Goal: Task Accomplishment & Management: Manage account settings

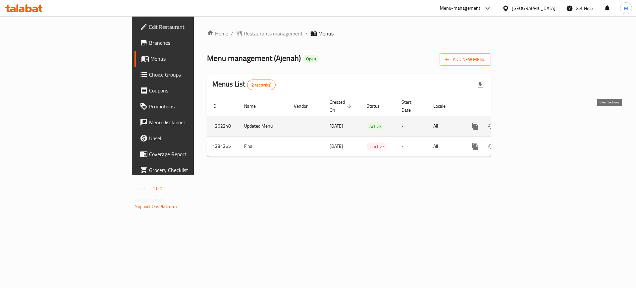
click at [527, 122] on icon "enhanced table" at bounding box center [523, 126] width 8 height 8
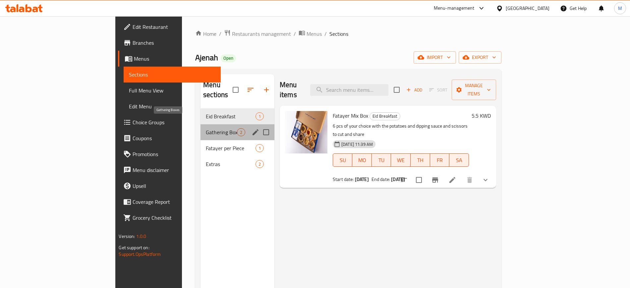
click at [206, 128] on span "Gathering Boxes" at bounding box center [221, 132] width 31 height 8
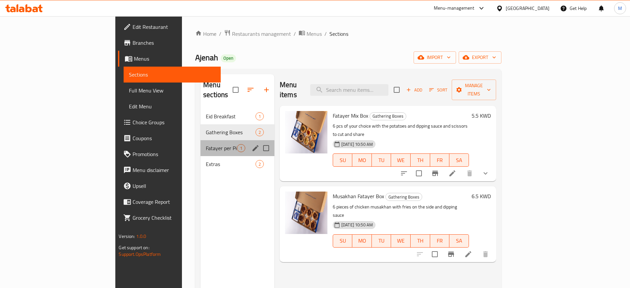
click at [200, 140] on div "Fatayer per Piece 1" at bounding box center [237, 148] width 74 height 16
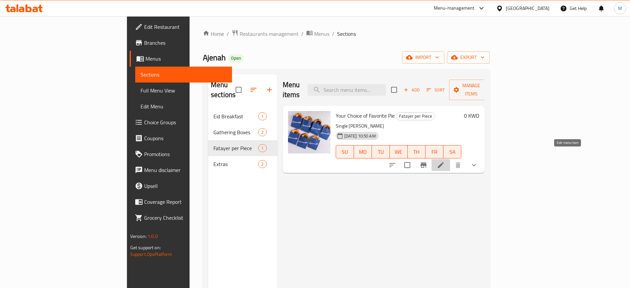
click at [443, 162] on icon at bounding box center [440, 165] width 6 height 6
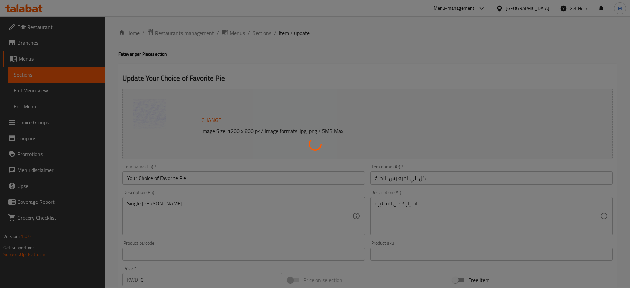
type input "اختيارك من الفطاير"
type input "1"
type input "17"
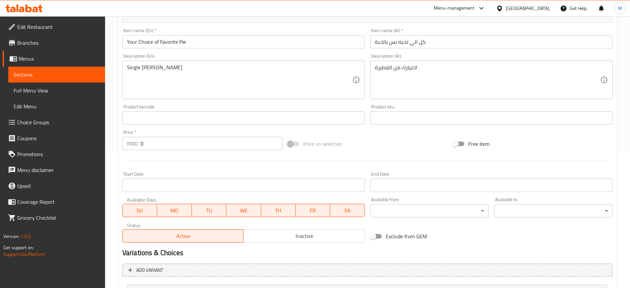
scroll to position [201, 0]
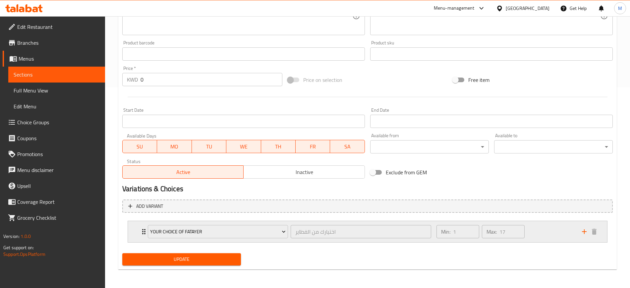
click at [535, 228] on div "Min: 1 ​ Max: 17 ​" at bounding box center [504, 231] width 145 height 21
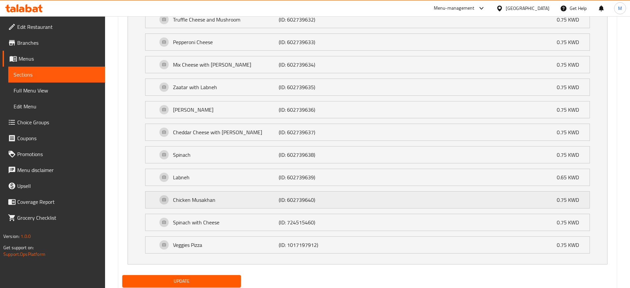
scroll to position [601, 0]
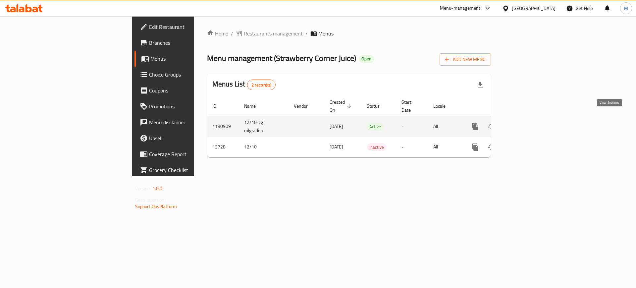
click at [527, 123] on icon "enhanced table" at bounding box center [523, 127] width 8 height 8
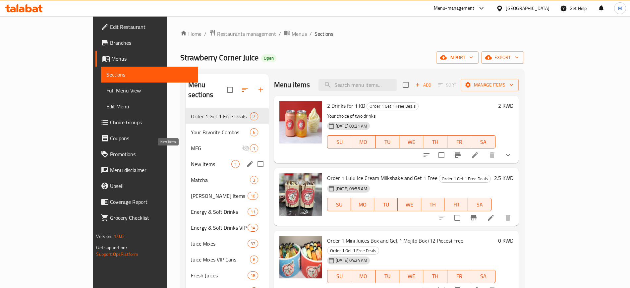
click at [191, 160] on span "New Items" at bounding box center [211, 164] width 40 height 8
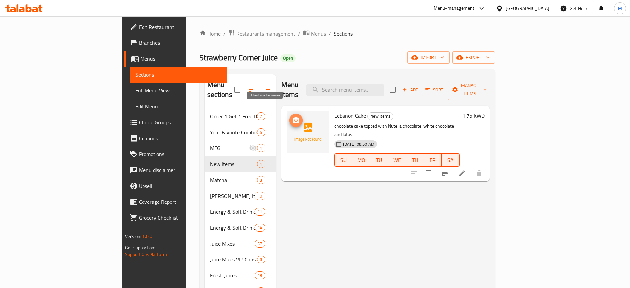
click at [292, 117] on icon "upload picture" at bounding box center [295, 120] width 7 height 6
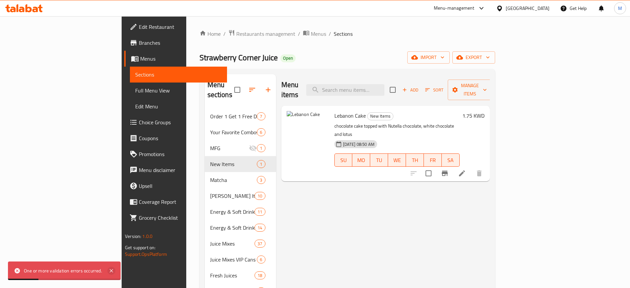
click at [114, 271] on icon at bounding box center [111, 271] width 8 height 8
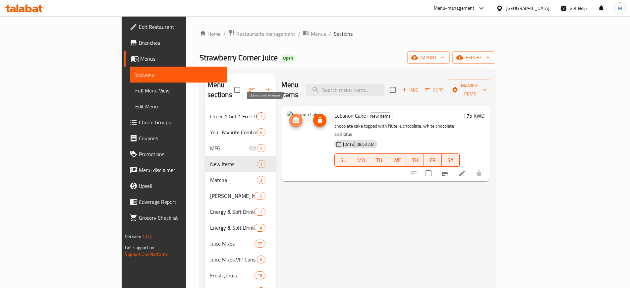
click at [292, 116] on icon "upload picture" at bounding box center [296, 120] width 8 height 8
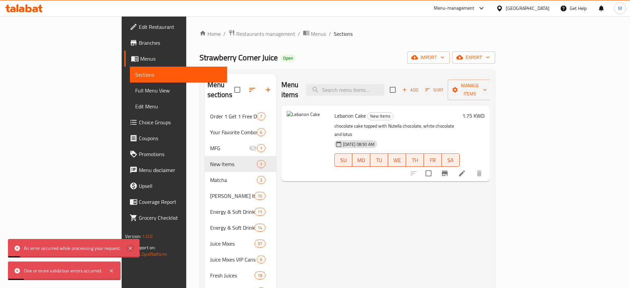
click at [128, 246] on icon at bounding box center [130, 248] width 8 height 8
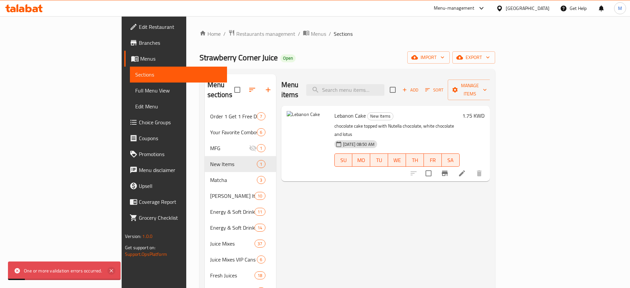
drag, startPoint x: 112, startPoint y: 271, endPoint x: 114, endPoint y: 264, distance: 7.6
click at [112, 271] on icon at bounding box center [111, 270] width 3 height 3
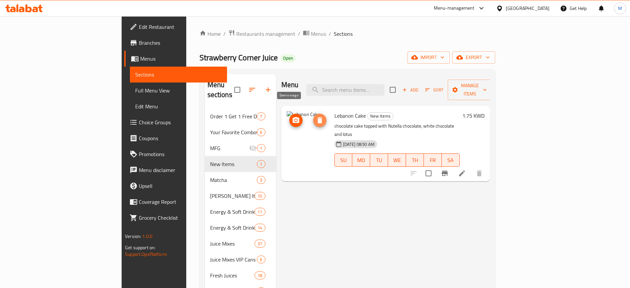
click at [316, 116] on icon "delete image" at bounding box center [320, 120] width 8 height 8
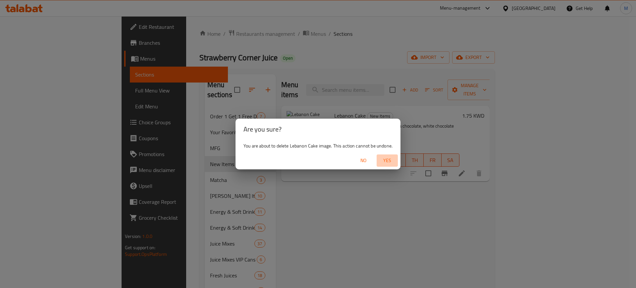
click at [394, 161] on span "Yes" at bounding box center [387, 160] width 16 height 8
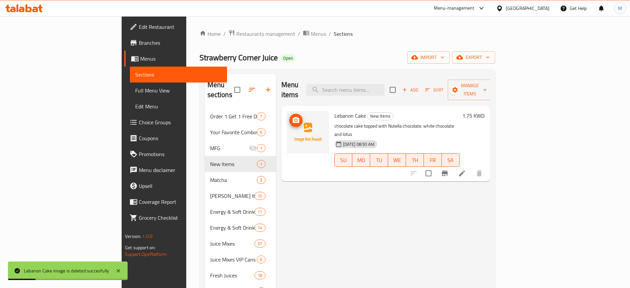
click at [294, 119] on circle "upload picture" at bounding box center [295, 120] width 2 height 2
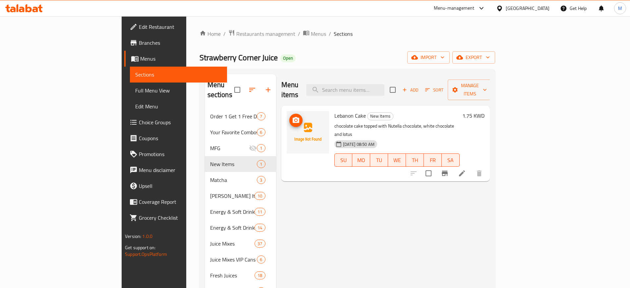
click at [292, 117] on icon "upload picture" at bounding box center [295, 120] width 7 height 6
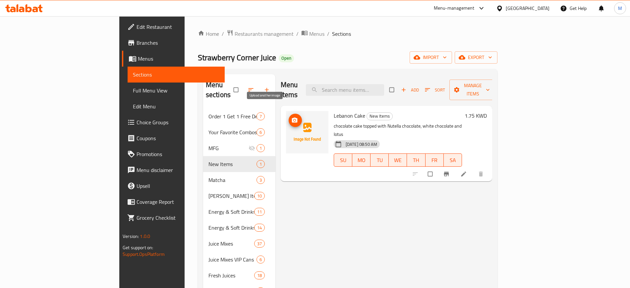
click at [288, 117] on span "upload picture" at bounding box center [294, 120] width 13 height 7
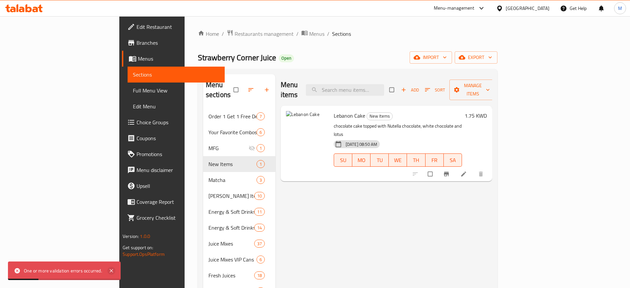
click at [114, 272] on icon at bounding box center [111, 271] width 8 height 8
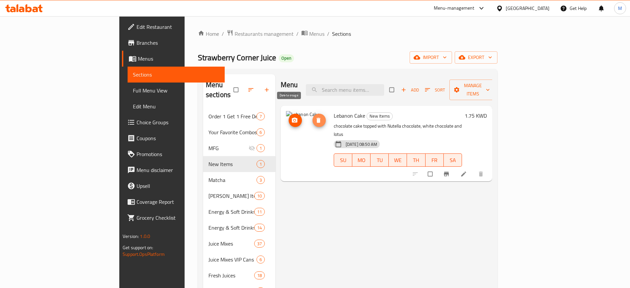
click at [312, 117] on span "delete image" at bounding box center [318, 120] width 13 height 7
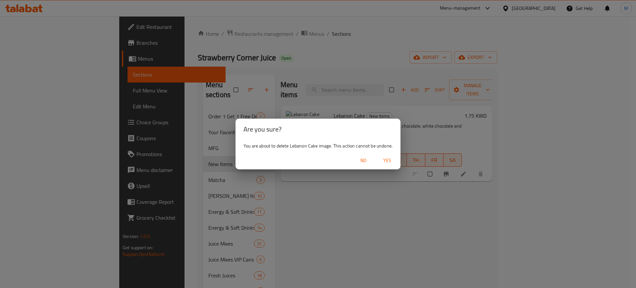
click at [388, 158] on span "Yes" at bounding box center [387, 160] width 16 height 8
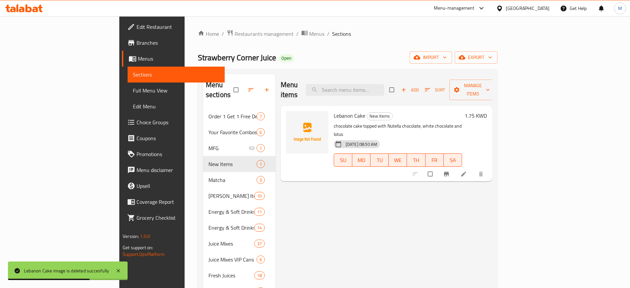
click at [300, 62] on div "Strawberry Corner Juice Open import export" at bounding box center [347, 57] width 299 height 12
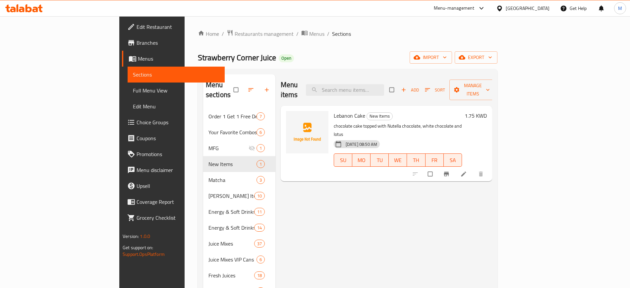
click at [319, 55] on div "Strawberry Corner Juice Open import export" at bounding box center [347, 57] width 299 height 12
click at [375, 34] on ol "Home / Restaurants management / Menus / Sections" at bounding box center [347, 33] width 299 height 9
drag, startPoint x: 382, startPoint y: 178, endPoint x: 187, endPoint y: 157, distance: 196.2
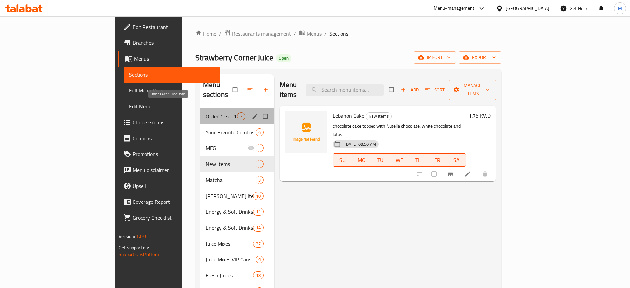
click at [206, 112] on span "Order 1 Get 1 Free Deals" at bounding box center [221, 116] width 31 height 8
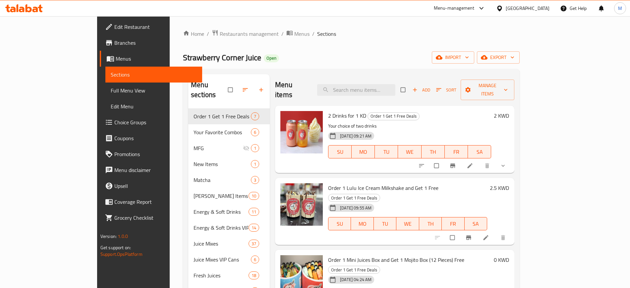
click at [449, 129] on div "22-05-2024 09:21 AM SU MO TU WE TH FR SA" at bounding box center [409, 147] width 168 height 36
click at [34, 3] on div at bounding box center [24, 8] width 48 height 13
click at [33, 7] on icon at bounding box center [35, 10] width 6 height 6
